Goal: Transaction & Acquisition: Book appointment/travel/reservation

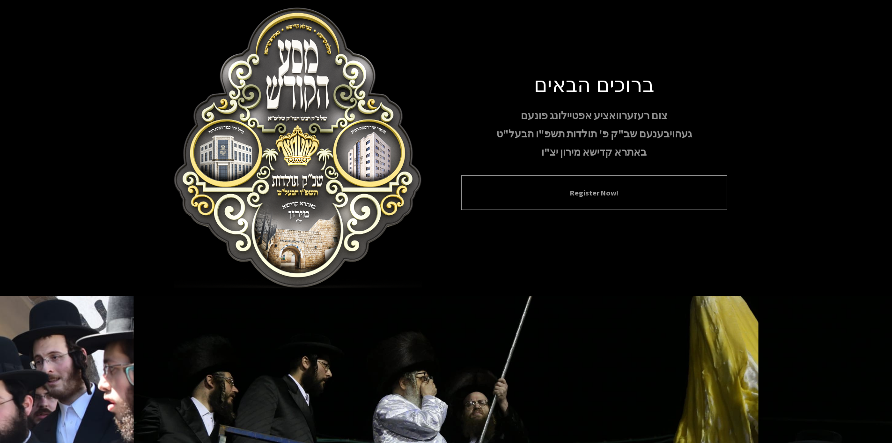
click at [595, 192] on button "Register Now!" at bounding box center [594, 192] width 243 height 11
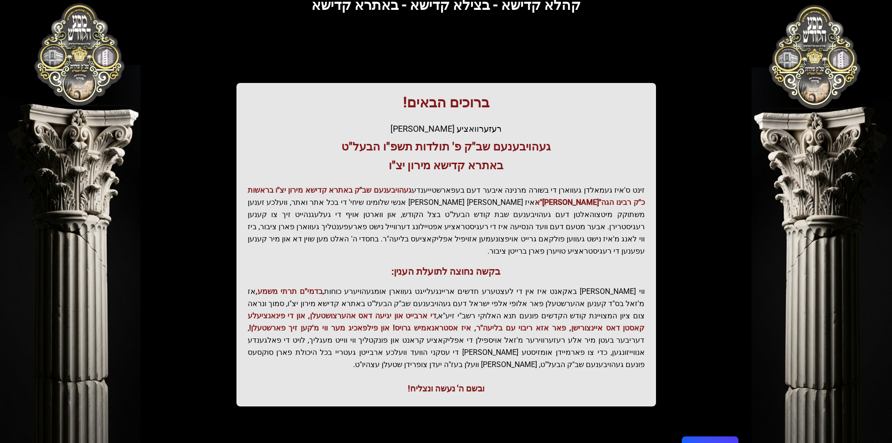
scroll to position [100, 0]
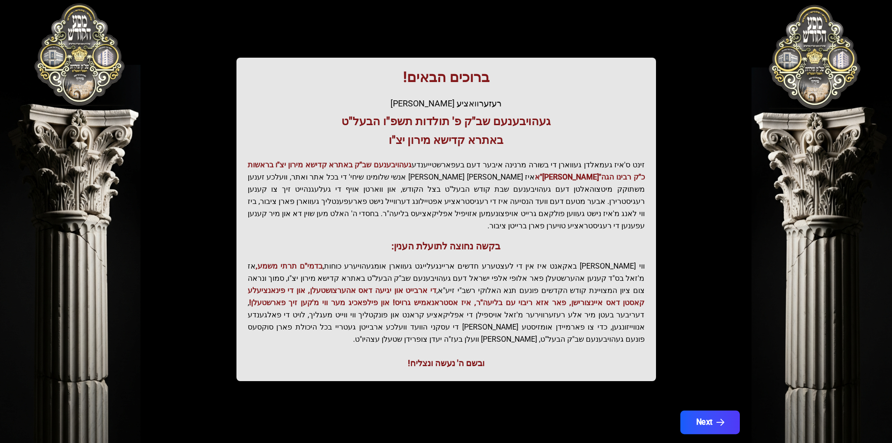
click at [722, 418] on icon "button" at bounding box center [720, 422] width 8 height 8
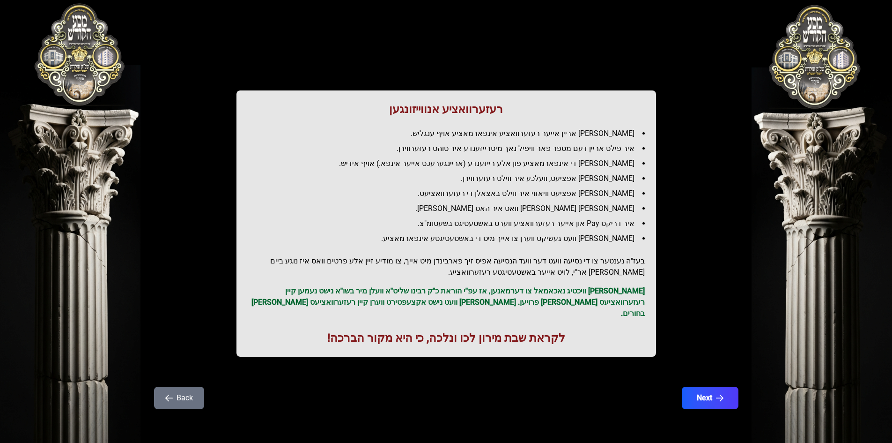
scroll to position [0, 0]
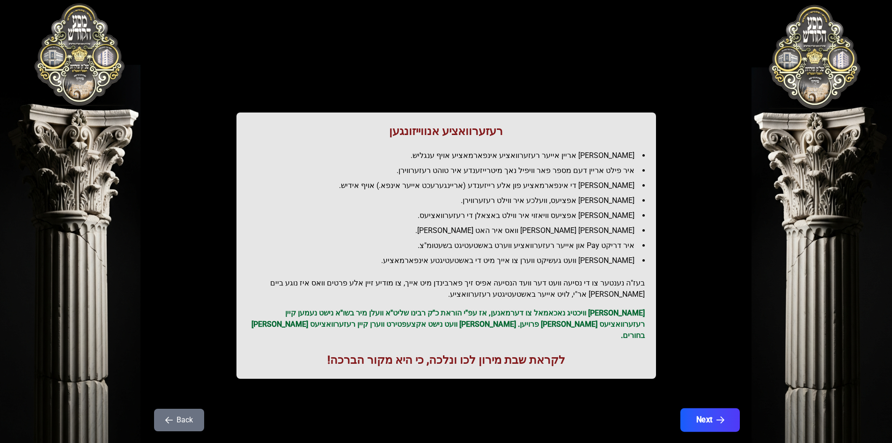
click at [699, 408] on button "Next" at bounding box center [709, 419] width 59 height 23
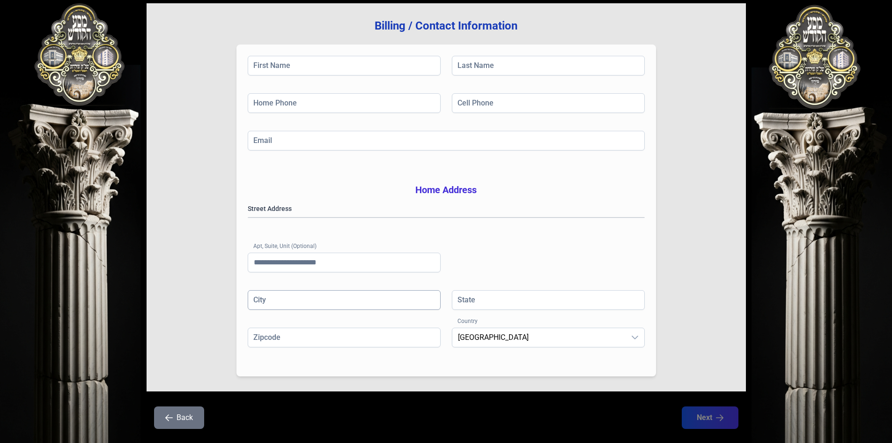
scroll to position [137, 0]
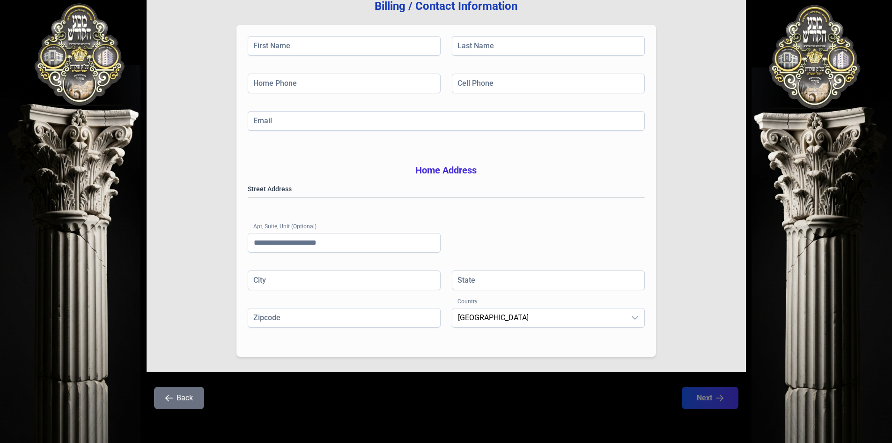
click at [169, 400] on icon "button" at bounding box center [168, 397] width 7 height 7
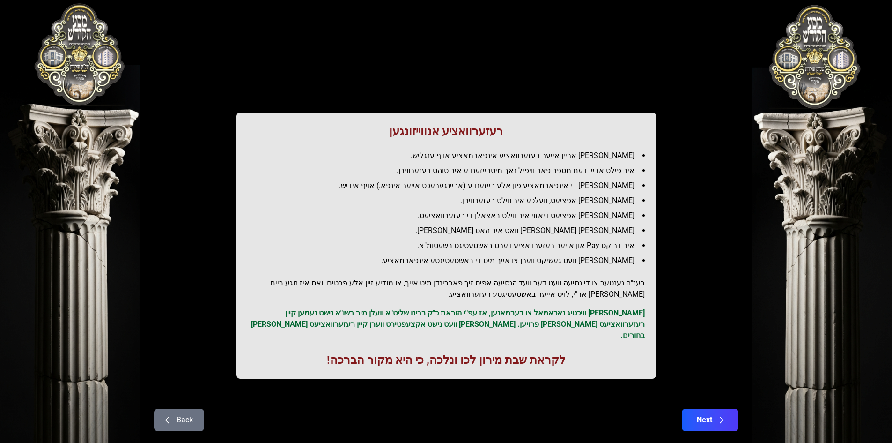
click at [176, 393] on div "רעזערוואציע אנווייזונגען איר לייגט אריין אייער רעזערוואציע אינפארמאציע אויף ענג…" at bounding box center [447, 232] width 600 height 420
click at [172, 413] on button "Back" at bounding box center [179, 420] width 50 height 22
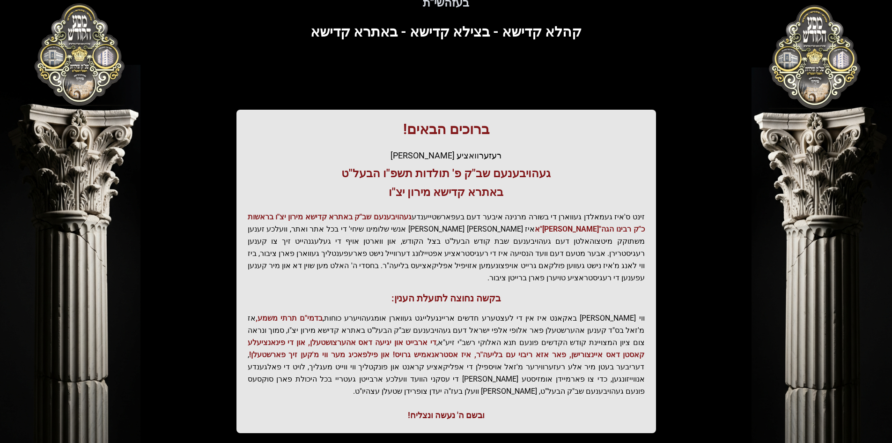
scroll to position [100, 0]
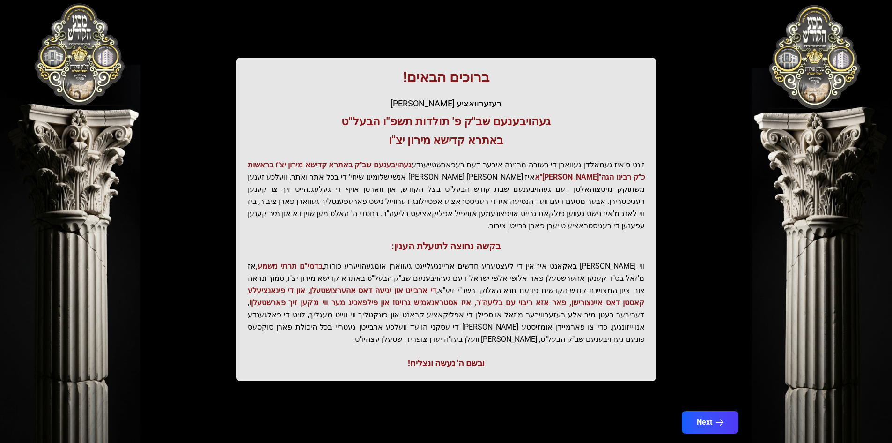
click at [817, 49] on div "בעזהשי"ת 0 1 2 3 4 5 6 בעזהשי"ת קהלא קדישא - בצילא קדישא - באתרא קדישא ברוכים ה…" at bounding box center [446, 183] width 892 height 567
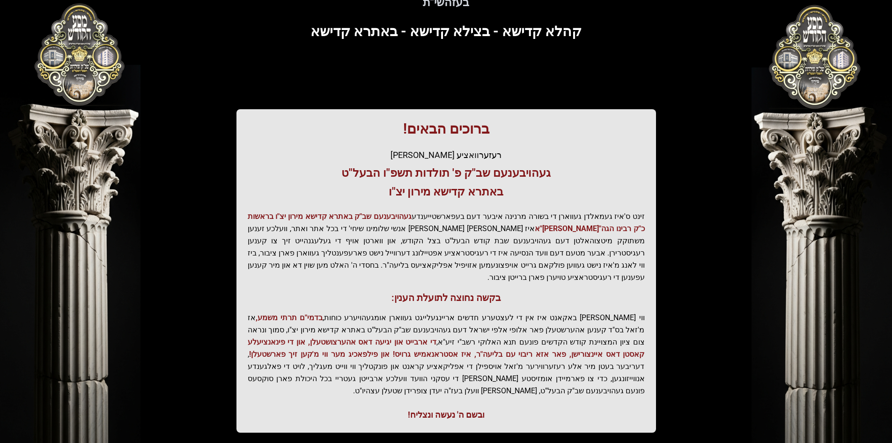
scroll to position [0, 0]
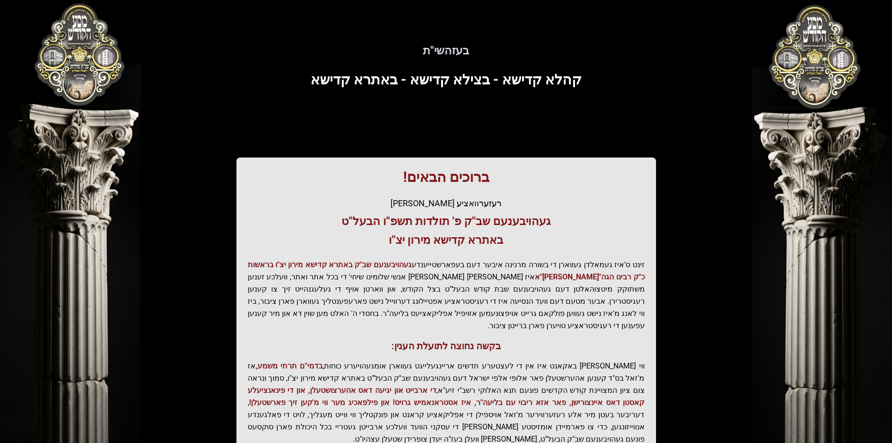
click at [441, 83] on span "קהלא קדישא - בצילא קדישא - באתרא קדישא" at bounding box center [446, 79] width 271 height 16
